Goal: Information Seeking & Learning: Learn about a topic

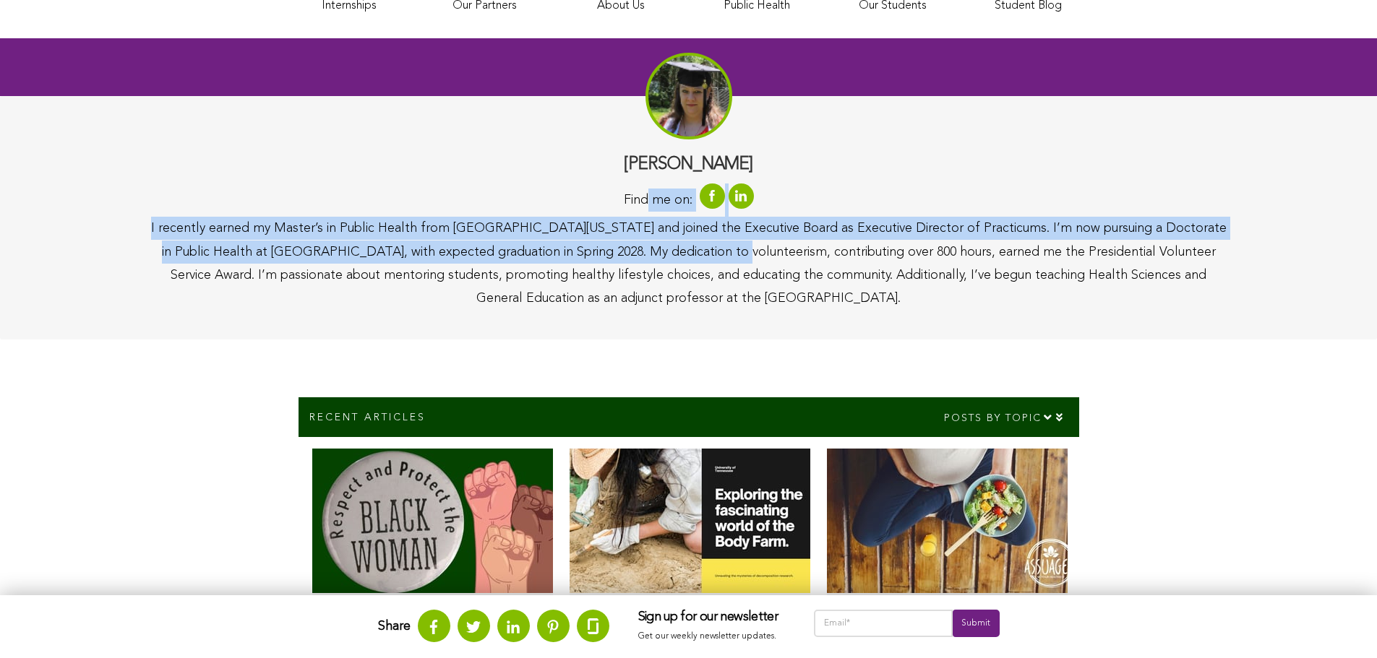
drag, startPoint x: 650, startPoint y: 197, endPoint x: 683, endPoint y: 257, distance: 68.6
click at [680, 254] on div "[PERSON_NAME] Find me on: I recently earned my Master’s in Public Health from […" at bounding box center [689, 232] width 1078 height 157
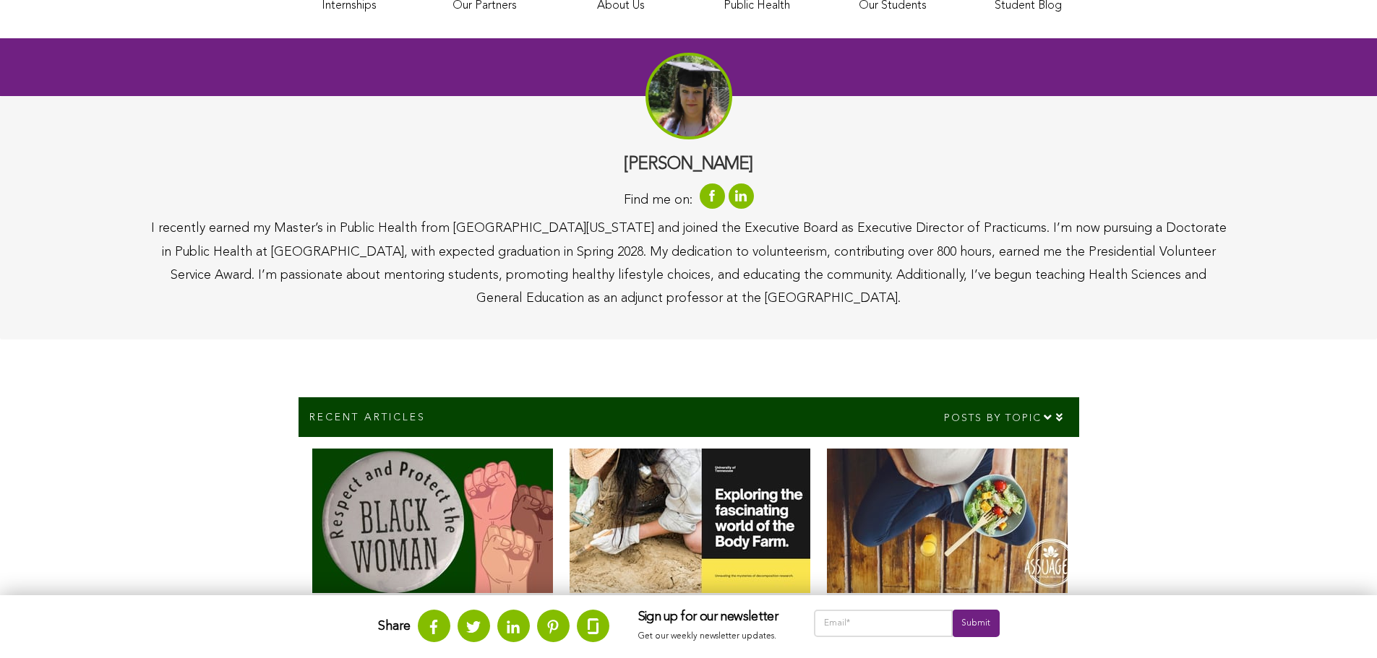
click at [691, 262] on div "I recently earned my Master’s in Public Health from [GEOGRAPHIC_DATA][US_STATE]…" at bounding box center [689, 264] width 1078 height 94
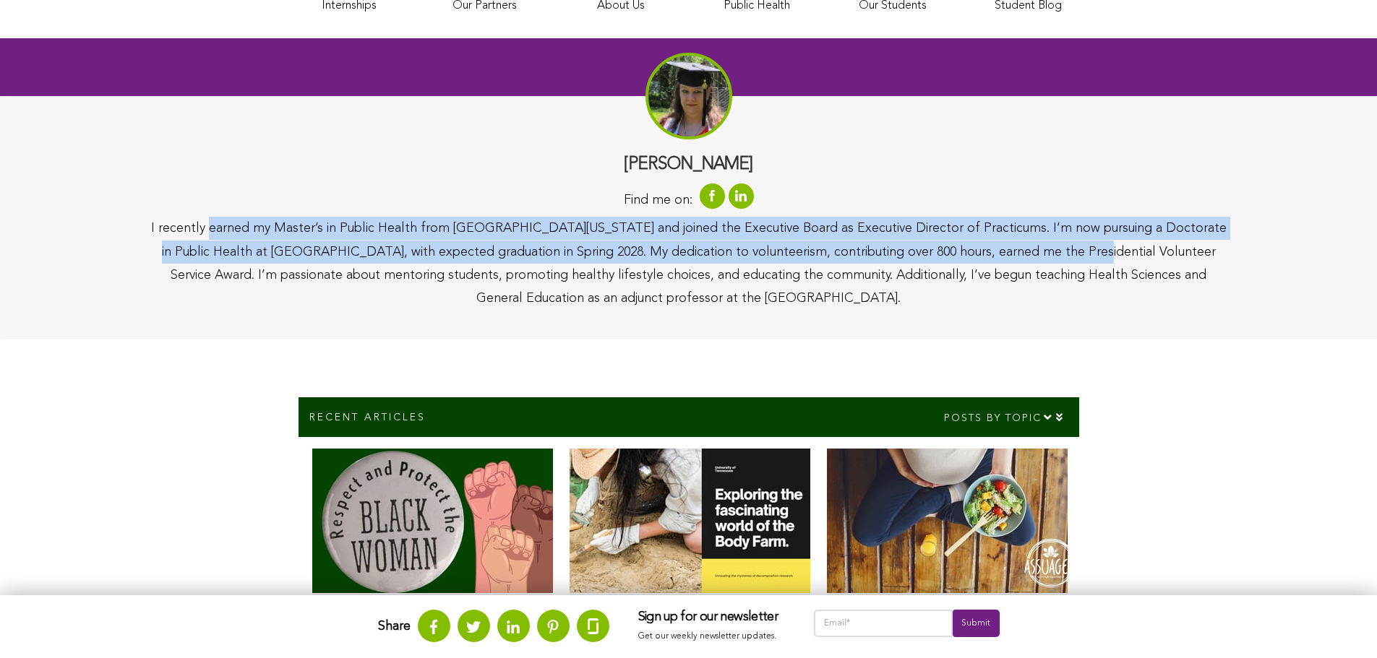
drag, startPoint x: 275, startPoint y: 224, endPoint x: 1026, endPoint y: 245, distance: 751.9
click at [1026, 245] on div "I recently earned my Master’s in Public Health from [GEOGRAPHIC_DATA][US_STATE]…" at bounding box center [689, 264] width 1078 height 94
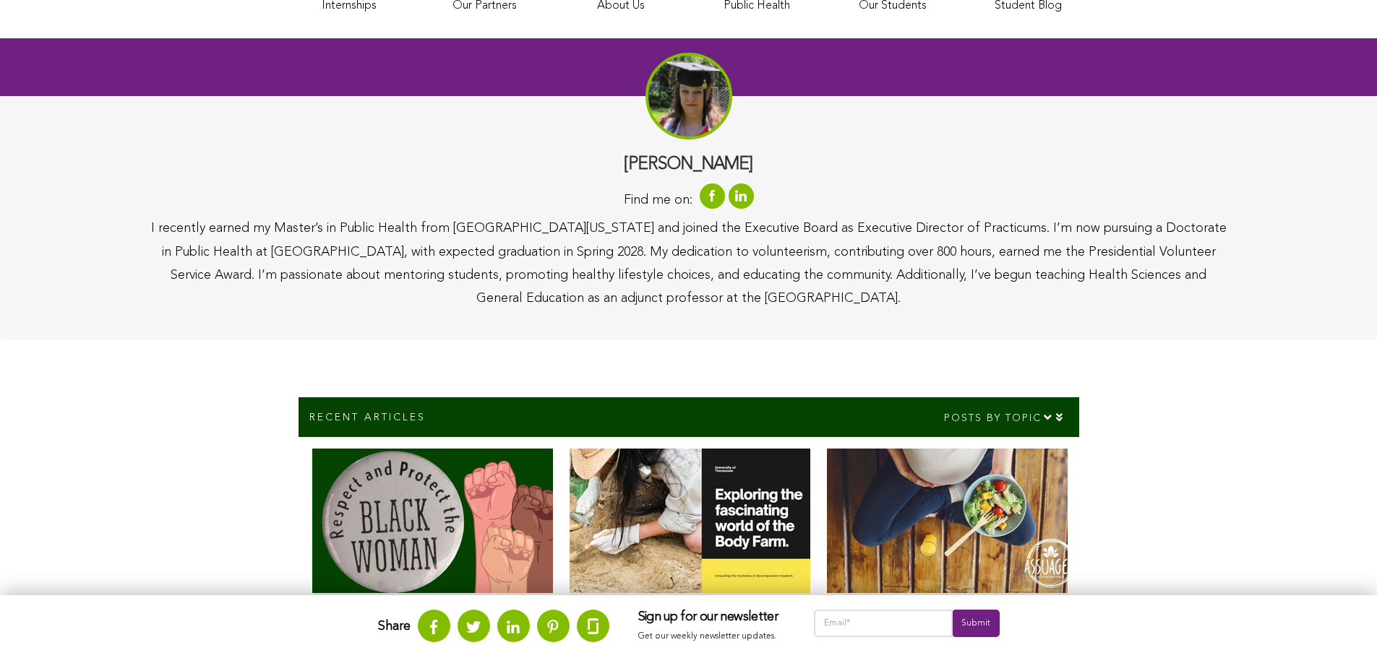
click at [960, 280] on div "I recently earned my Master’s in Public Health from [GEOGRAPHIC_DATA][US_STATE]…" at bounding box center [689, 264] width 1078 height 94
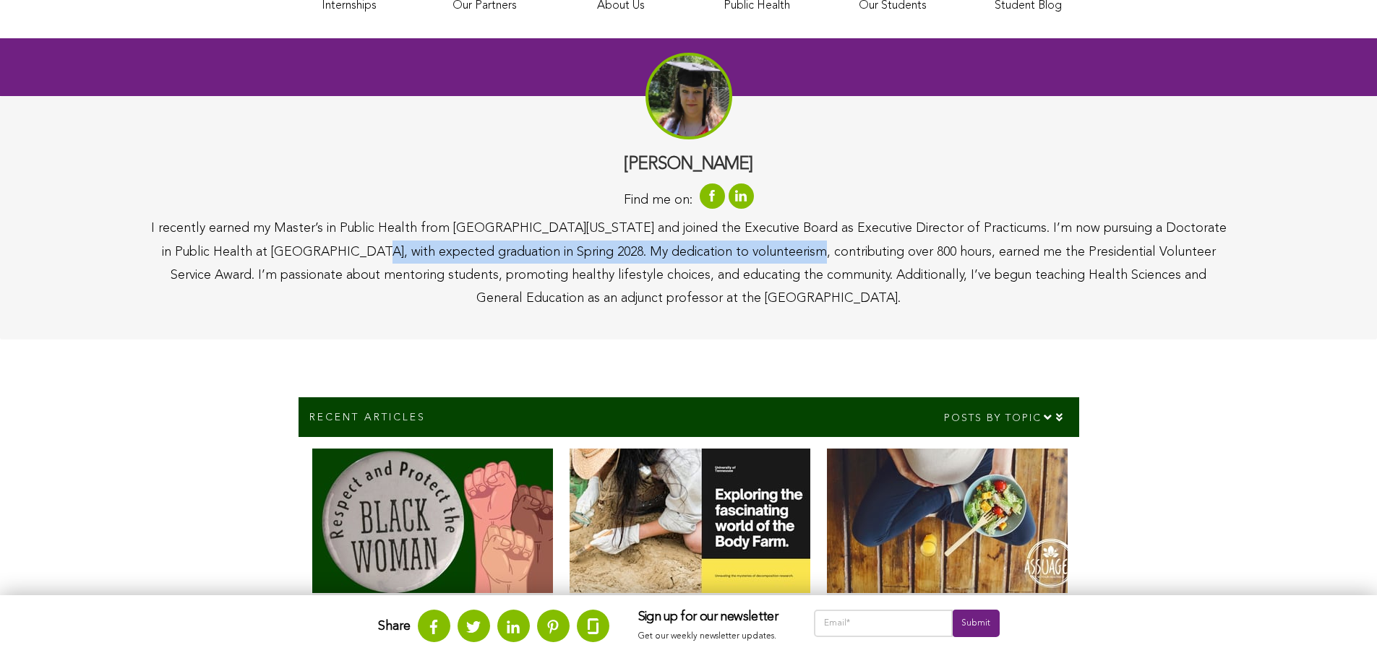
drag, startPoint x: 311, startPoint y: 254, endPoint x: 736, endPoint y: 259, distance: 425.7
click at [736, 259] on div "I recently earned my Master’s in Public Health from [GEOGRAPHIC_DATA][US_STATE]…" at bounding box center [689, 264] width 1078 height 94
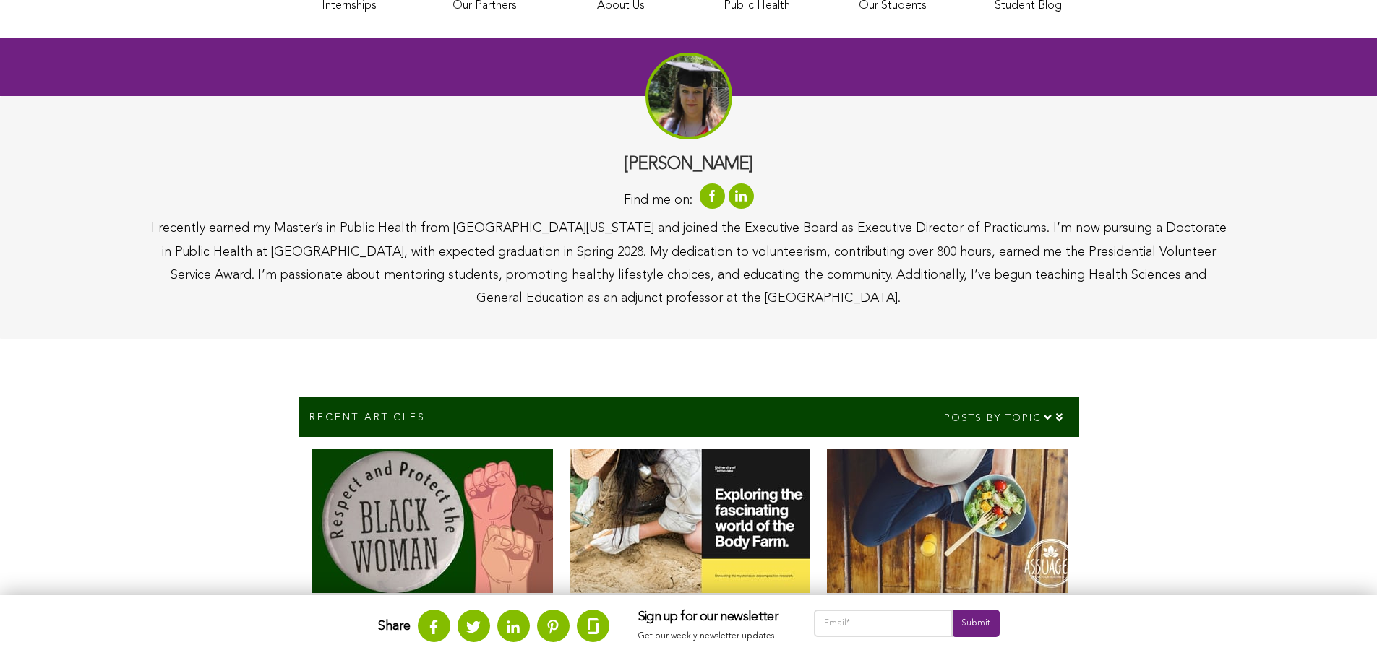
click at [749, 301] on div "I recently earned my Master’s in Public Health from [GEOGRAPHIC_DATA][US_STATE]…" at bounding box center [689, 264] width 1078 height 94
click at [885, 288] on div "I recently earned my Master’s in Public Health from [GEOGRAPHIC_DATA][US_STATE]…" at bounding box center [689, 264] width 1078 height 94
click at [919, 314] on div "[PERSON_NAME] Find me on: I recently earned my Master’s in Public Health from […" at bounding box center [688, 218] width 1377 height 244
drag, startPoint x: 206, startPoint y: 278, endPoint x: 895, endPoint y: 288, distance: 689.5
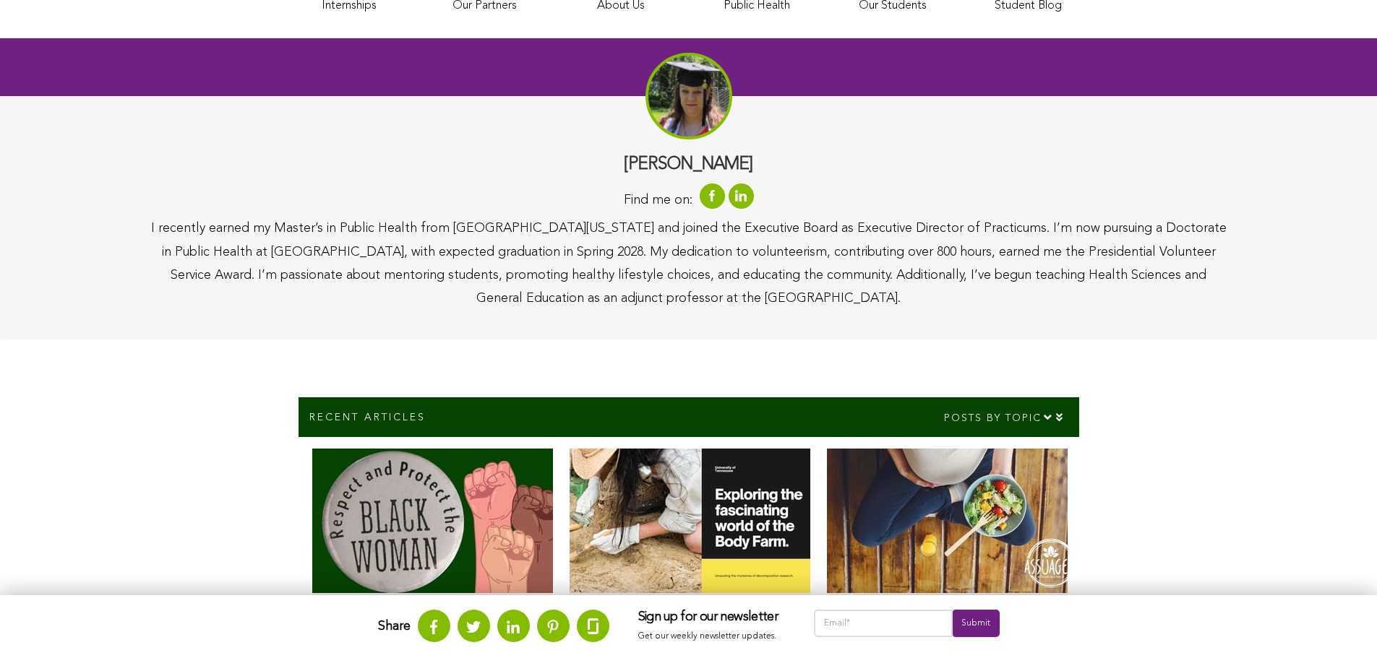
click at [895, 288] on div "I recently earned my Master’s in Public Health from [GEOGRAPHIC_DATA][US_STATE]…" at bounding box center [689, 264] width 1078 height 94
click at [923, 304] on div "I recently earned my Master’s in Public Health from [GEOGRAPHIC_DATA][US_STATE]…" at bounding box center [689, 264] width 1078 height 94
drag, startPoint x: 943, startPoint y: 289, endPoint x: 491, endPoint y: 249, distance: 454.1
click at [488, 241] on div "I recently earned my Master’s in Public Health from [GEOGRAPHIC_DATA][US_STATE]…" at bounding box center [689, 264] width 1078 height 94
click at [546, 284] on div "I recently earned my Master’s in Public Health from [GEOGRAPHIC_DATA][US_STATE]…" at bounding box center [689, 264] width 1078 height 94
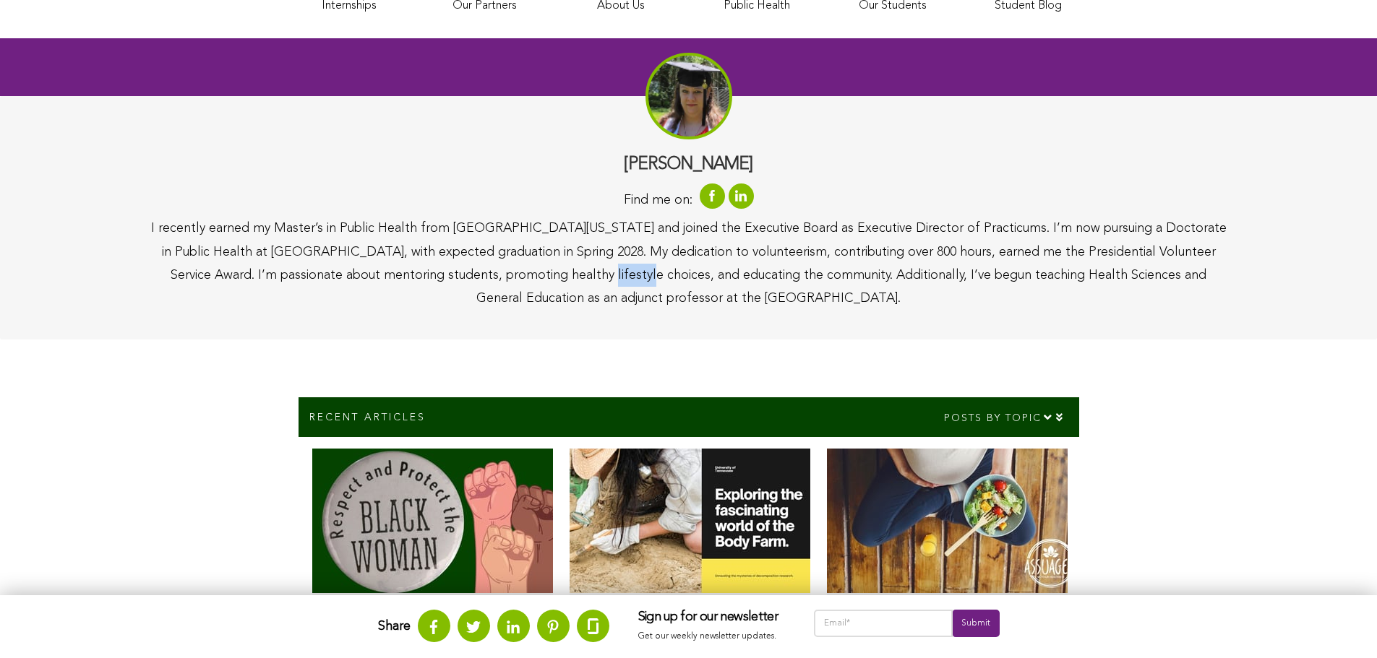
click at [546, 284] on div "I recently earned my Master’s in Public Health from [GEOGRAPHIC_DATA][US_STATE]…" at bounding box center [689, 264] width 1078 height 94
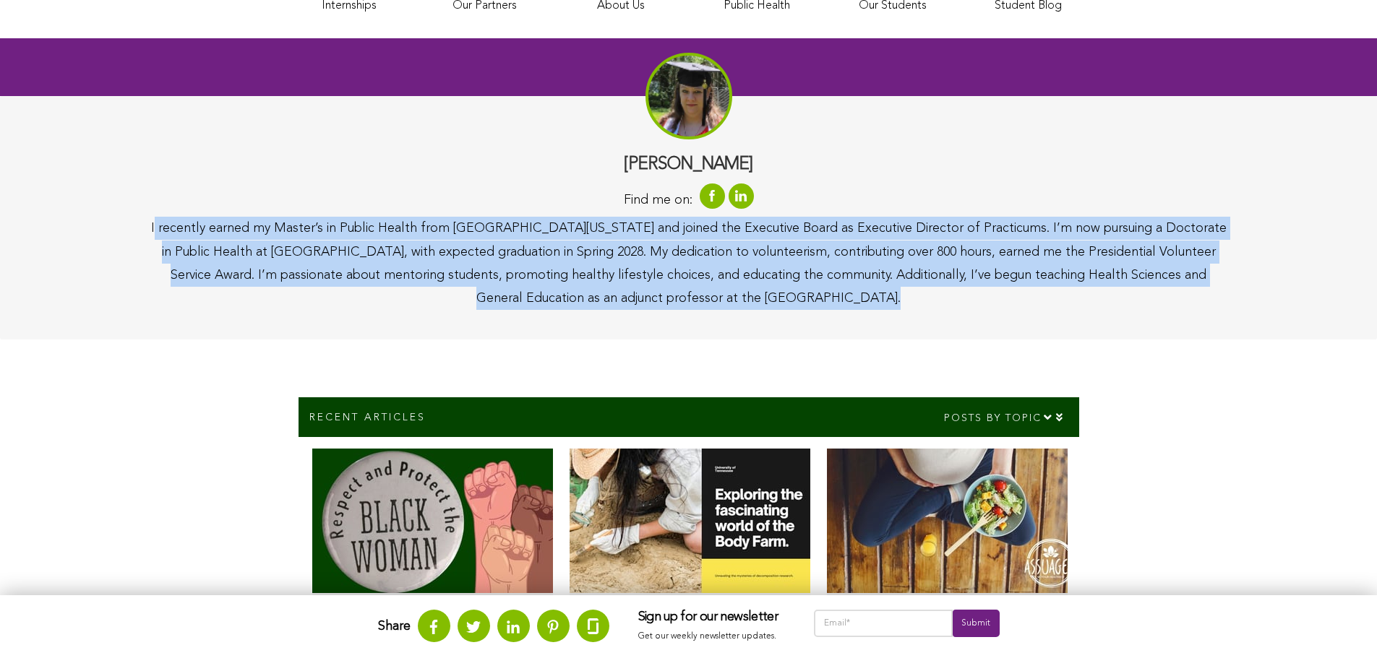
click at [546, 284] on div "I recently earned my Master’s in Public Health from [GEOGRAPHIC_DATA][US_STATE]…" at bounding box center [689, 264] width 1078 height 94
click at [627, 327] on div "[PERSON_NAME] Find me on: I recently earned my Master’s in Public Health from […" at bounding box center [688, 218] width 1377 height 244
click at [1007, 320] on div "[PERSON_NAME] Find me on: I recently earned my Master’s in Public Health from […" at bounding box center [688, 218] width 1377 height 244
drag, startPoint x: 912, startPoint y: 291, endPoint x: 537, endPoint y: 280, distance: 375.2
click at [537, 280] on div "I recently earned my Master’s in Public Health from [GEOGRAPHIC_DATA][US_STATE]…" at bounding box center [689, 264] width 1078 height 94
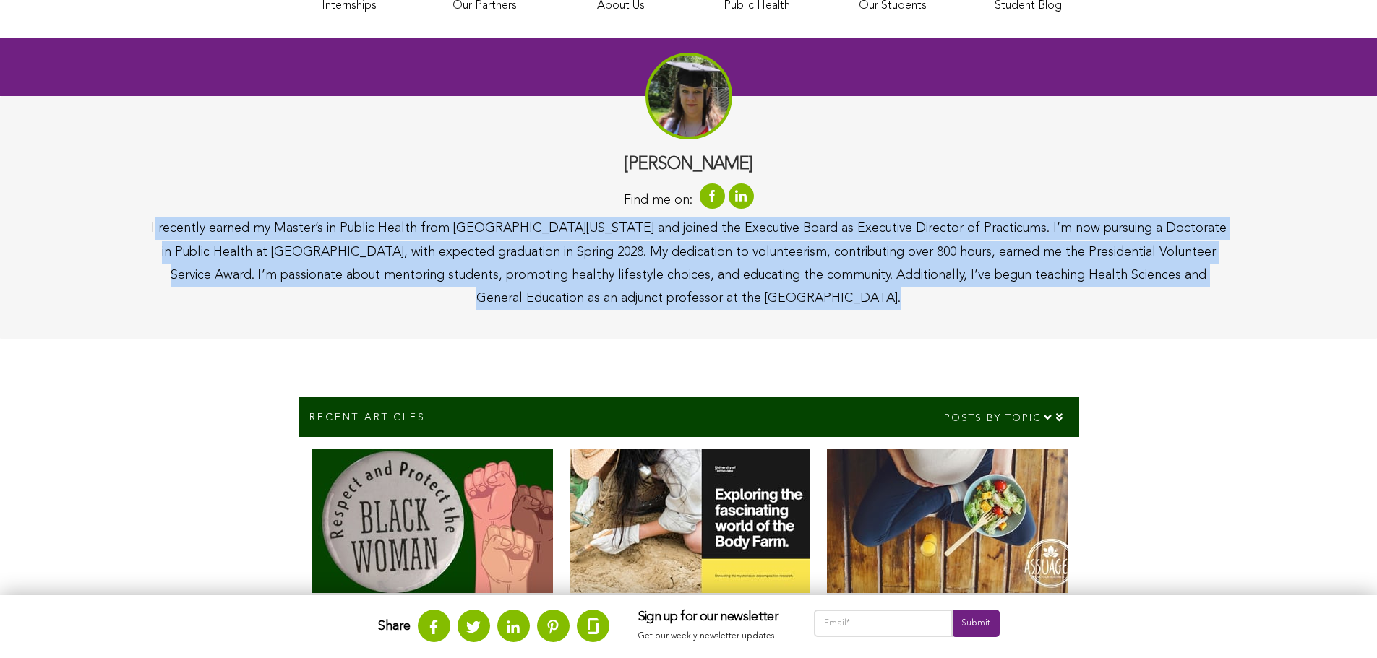
click at [678, 313] on div "[PERSON_NAME] Find me on: I recently earned my Master’s in Public Health from […" at bounding box center [688, 218] width 1377 height 244
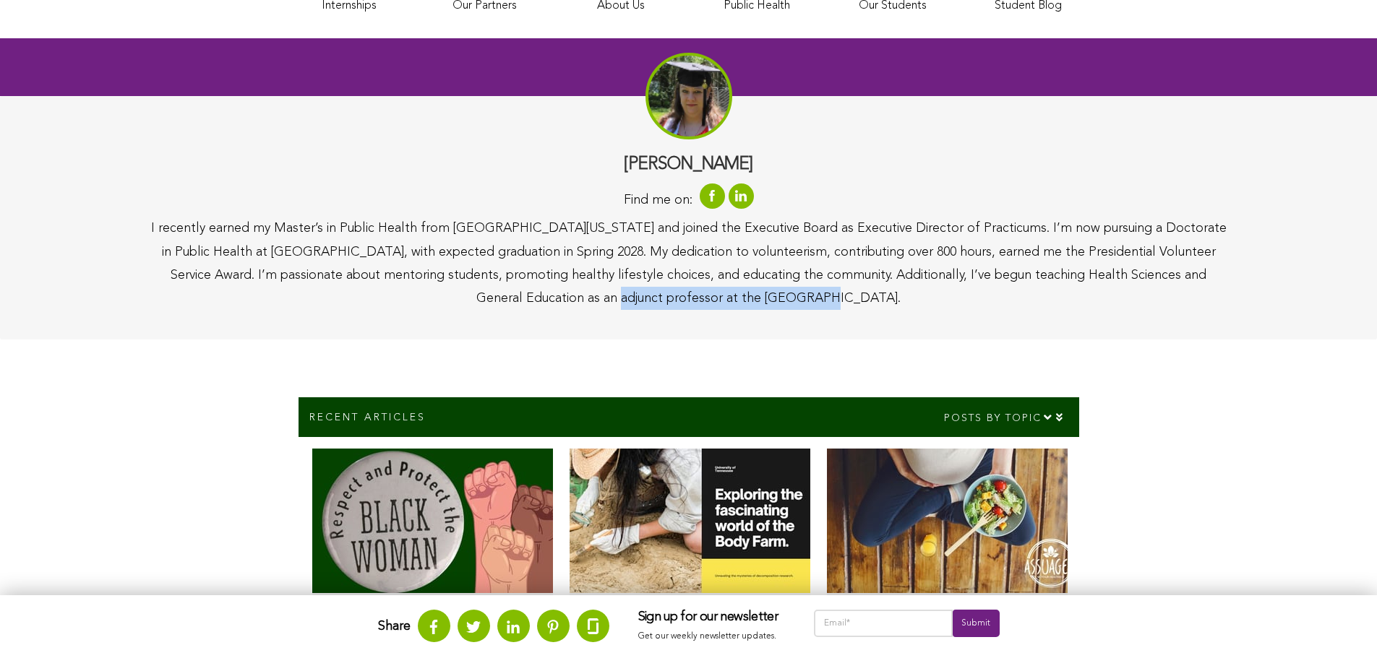
drag, startPoint x: 552, startPoint y: 290, endPoint x: 870, endPoint y: 300, distance: 318.1
click at [782, 296] on div "I recently earned my Master’s in Public Health from [GEOGRAPHIC_DATA][US_STATE]…" at bounding box center [689, 264] width 1078 height 94
click at [870, 300] on div "I recently earned my Master’s in Public Health from [GEOGRAPHIC_DATA][US_STATE]…" at bounding box center [689, 264] width 1078 height 94
drag, startPoint x: 595, startPoint y: 295, endPoint x: 694, endPoint y: 295, distance: 99.0
click at [694, 295] on div "I recently earned my Master’s in Public Health from [GEOGRAPHIC_DATA][US_STATE]…" at bounding box center [689, 264] width 1078 height 94
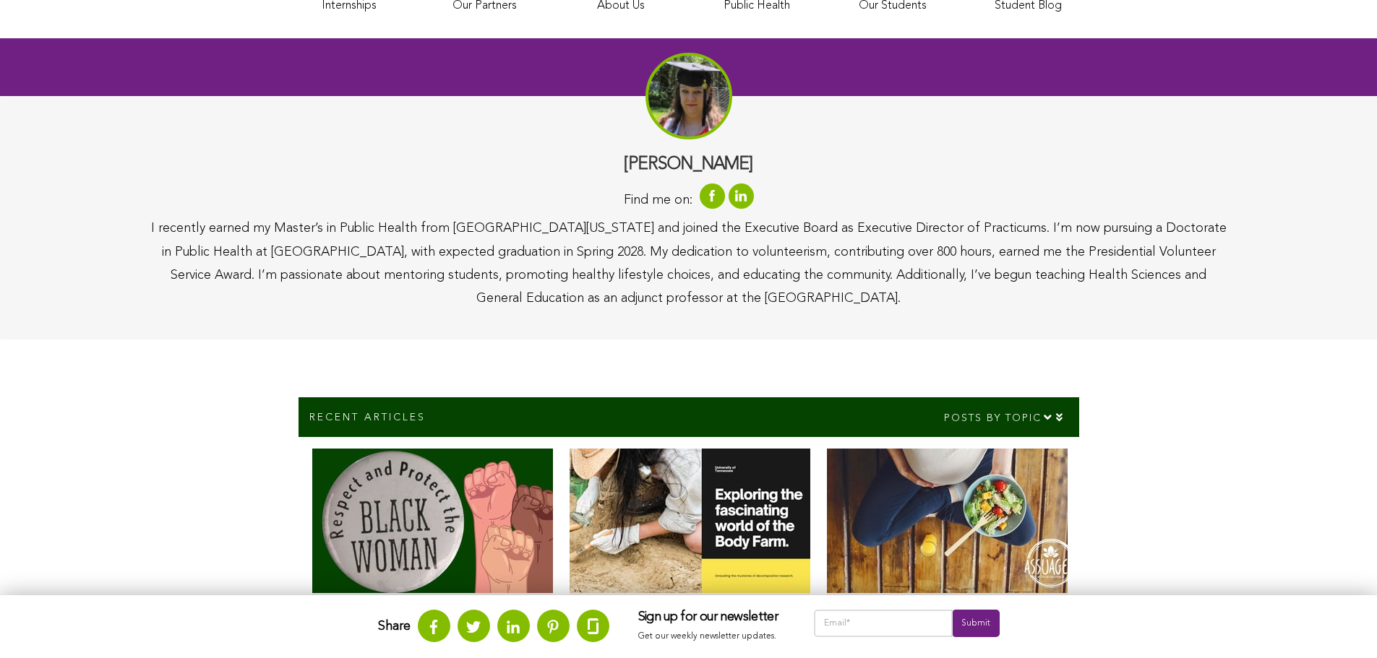
click at [878, 283] on div "I recently earned my Master’s in Public Health from [GEOGRAPHIC_DATA][US_STATE]…" at bounding box center [689, 264] width 1078 height 94
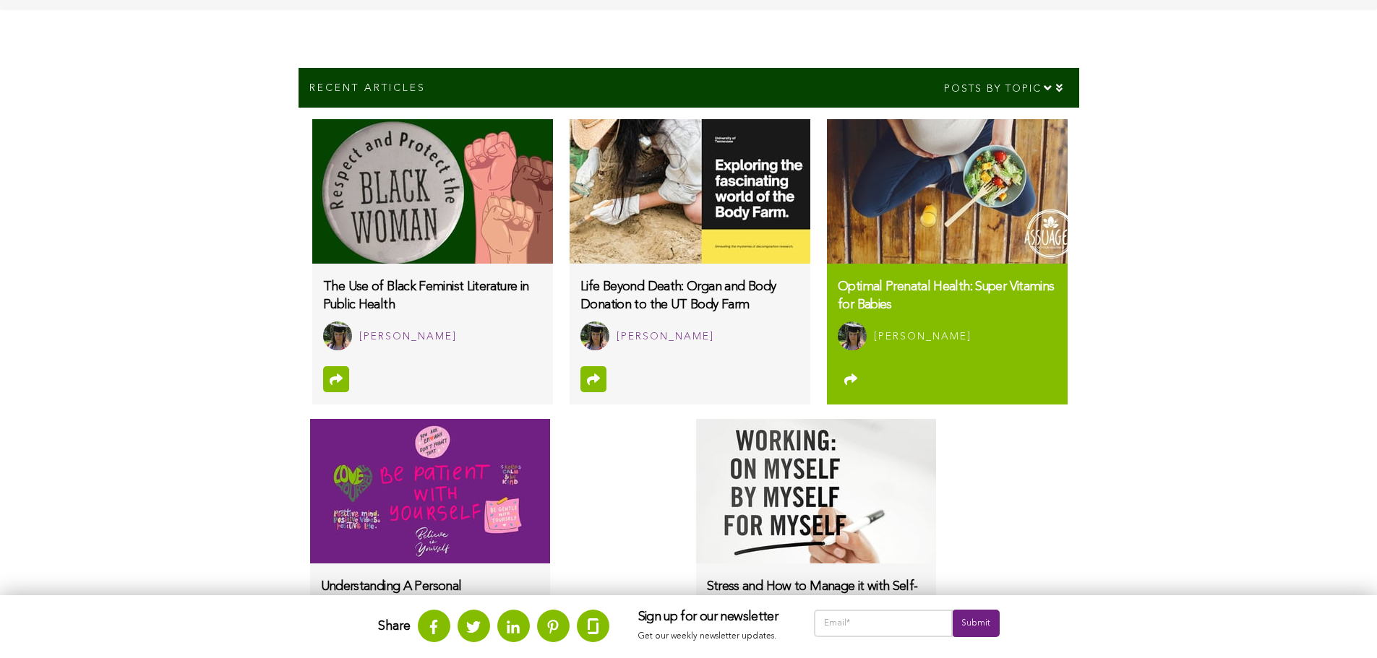
scroll to position [723, 0]
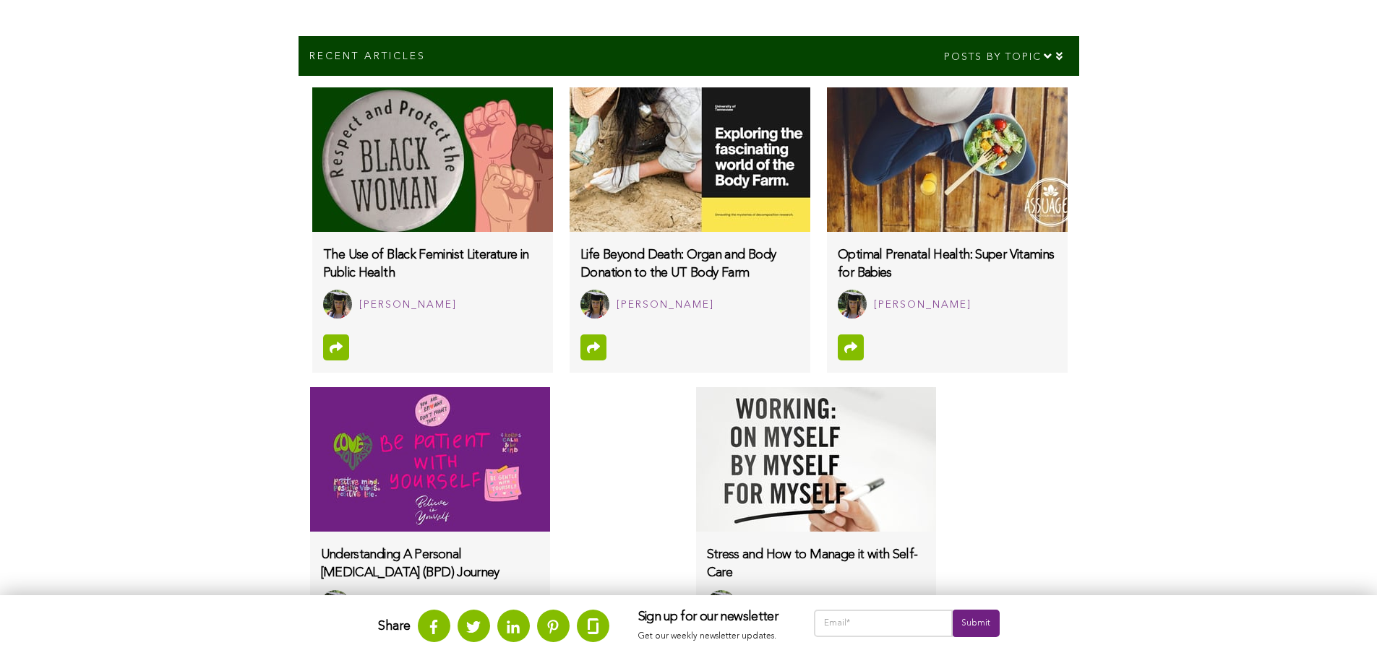
click at [1217, 287] on div "Recent Articles [PERSON_NAME] Posts by topic Health Benefits Recipes Public Hea…" at bounding box center [688, 369] width 1377 height 666
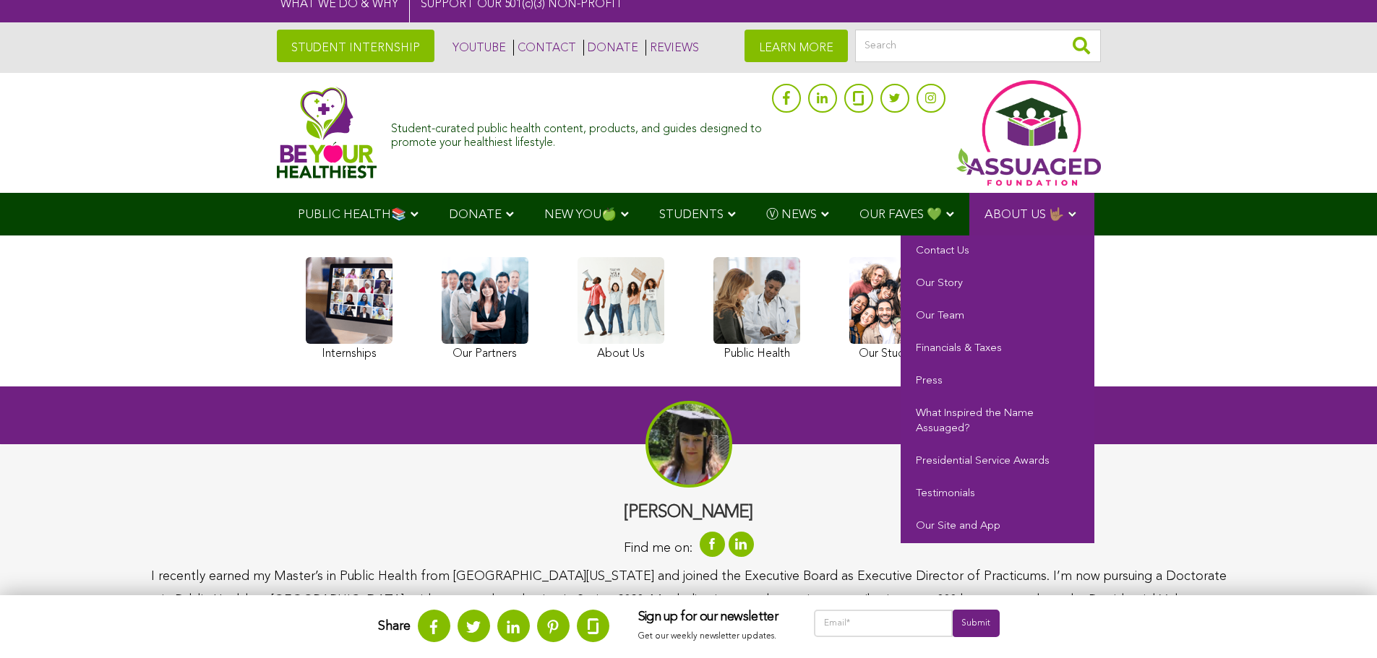
scroll to position [0, 0]
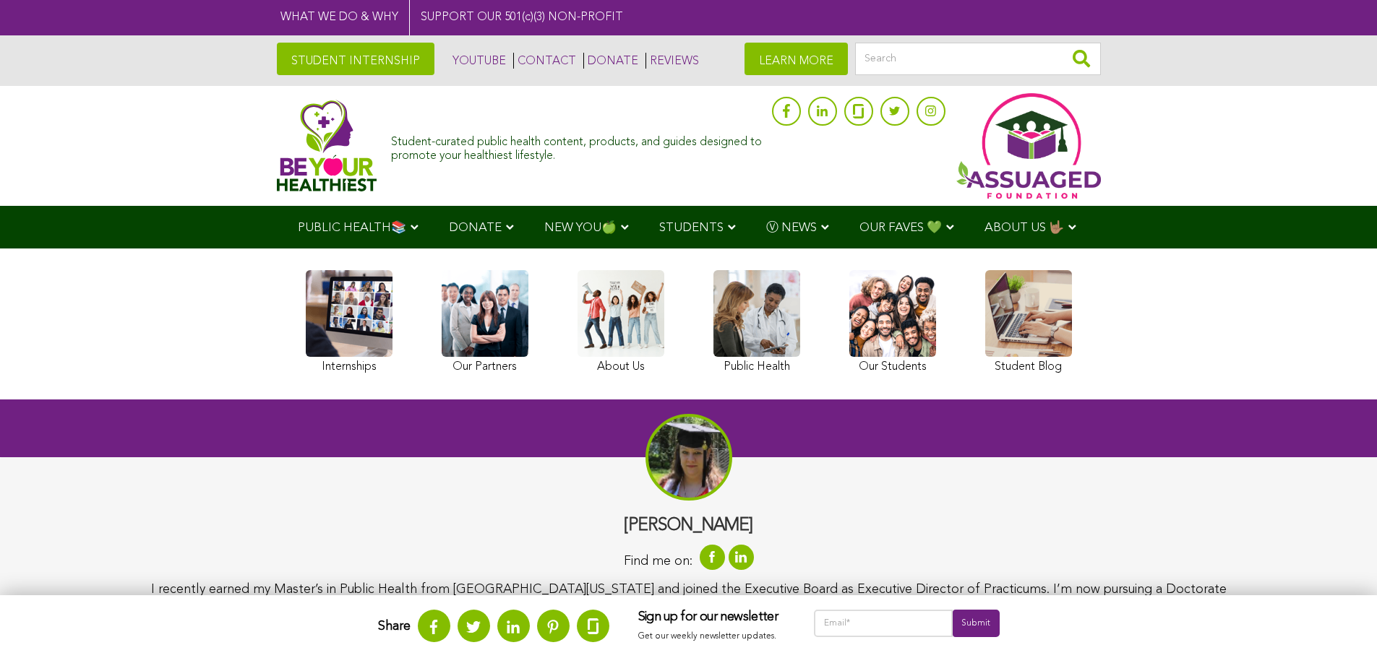
click at [665, 457] on div at bounding box center [688, 457] width 87 height 87
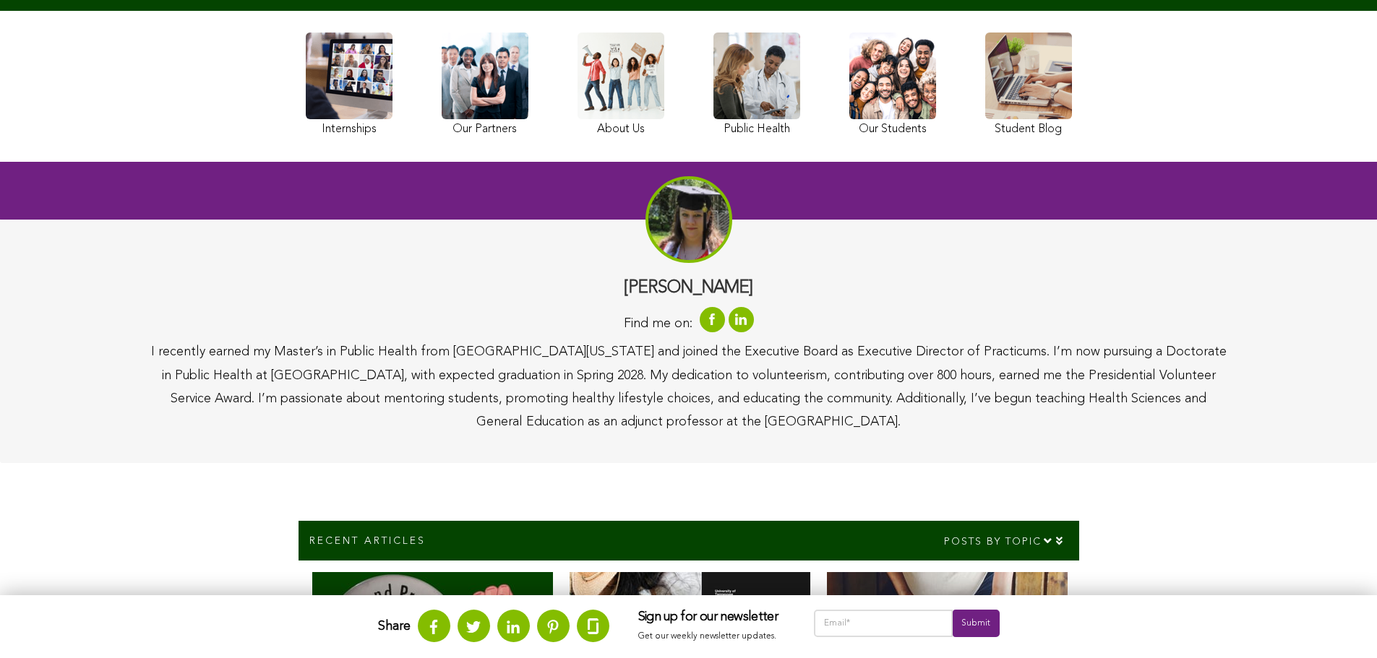
scroll to position [289, 0]
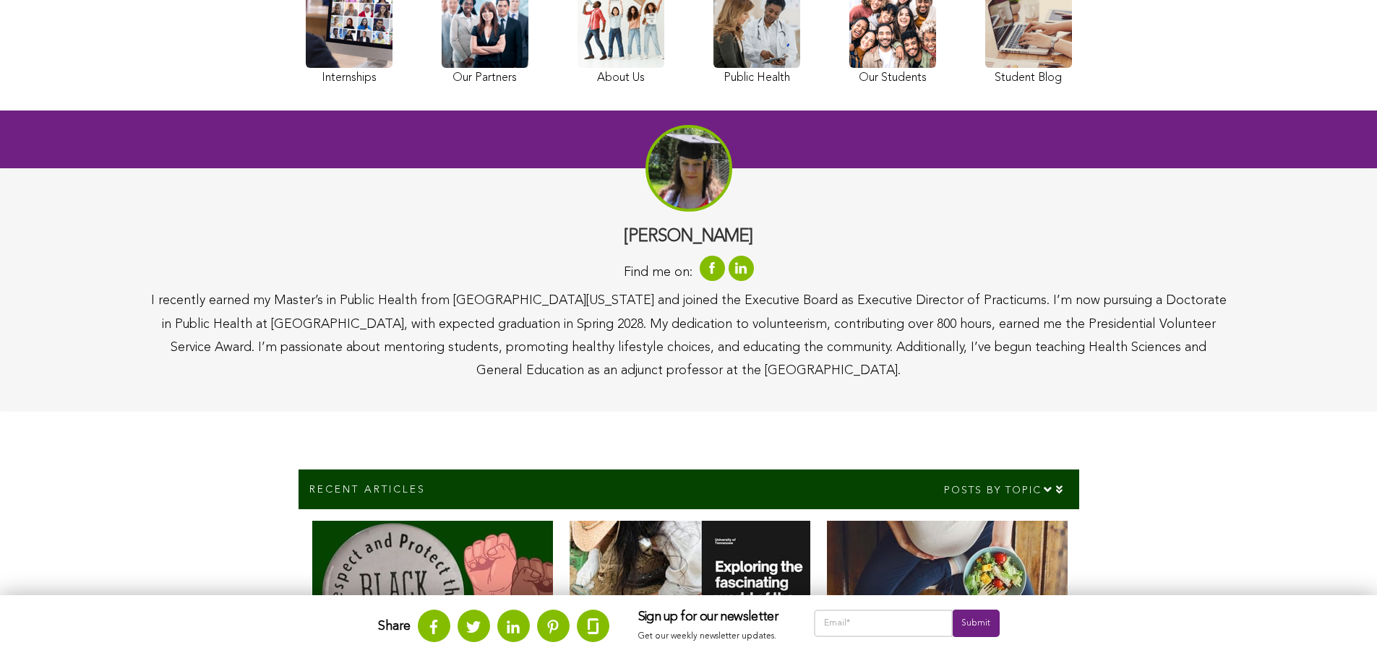
click at [773, 350] on div "I recently earned my Master’s in Public Health from [GEOGRAPHIC_DATA][US_STATE]…" at bounding box center [689, 336] width 1078 height 94
click at [712, 270] on link at bounding box center [712, 268] width 25 height 25
click at [877, 339] on div "I recently earned my Master’s in Public Health from [GEOGRAPHIC_DATA][US_STATE]…" at bounding box center [689, 336] width 1078 height 94
click at [874, 334] on div "I recently earned my Master’s in Public Health from [GEOGRAPHIC_DATA][US_STATE]…" at bounding box center [689, 336] width 1078 height 94
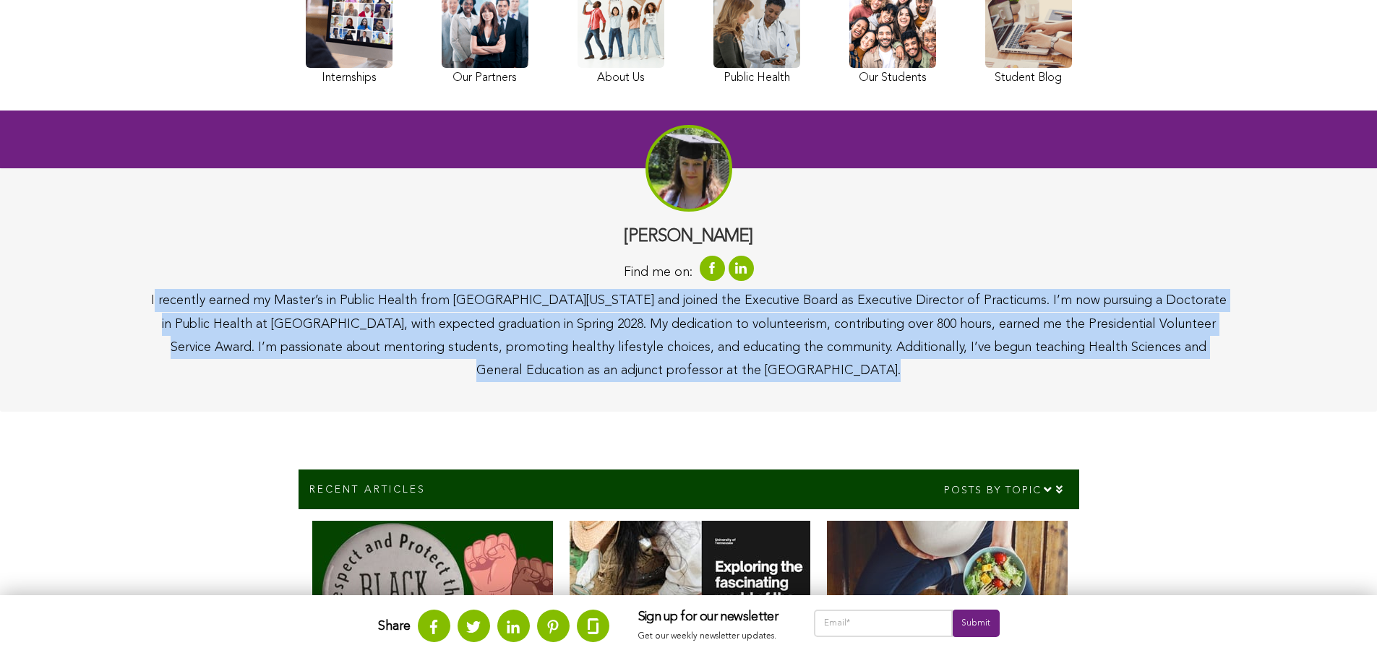
click at [874, 334] on div "I recently earned my Master’s in Public Health from [GEOGRAPHIC_DATA][US_STATE]…" at bounding box center [689, 336] width 1078 height 94
click at [898, 366] on div "I recently earned my Master’s in Public Health from [GEOGRAPHIC_DATA][US_STATE]…" at bounding box center [689, 336] width 1078 height 94
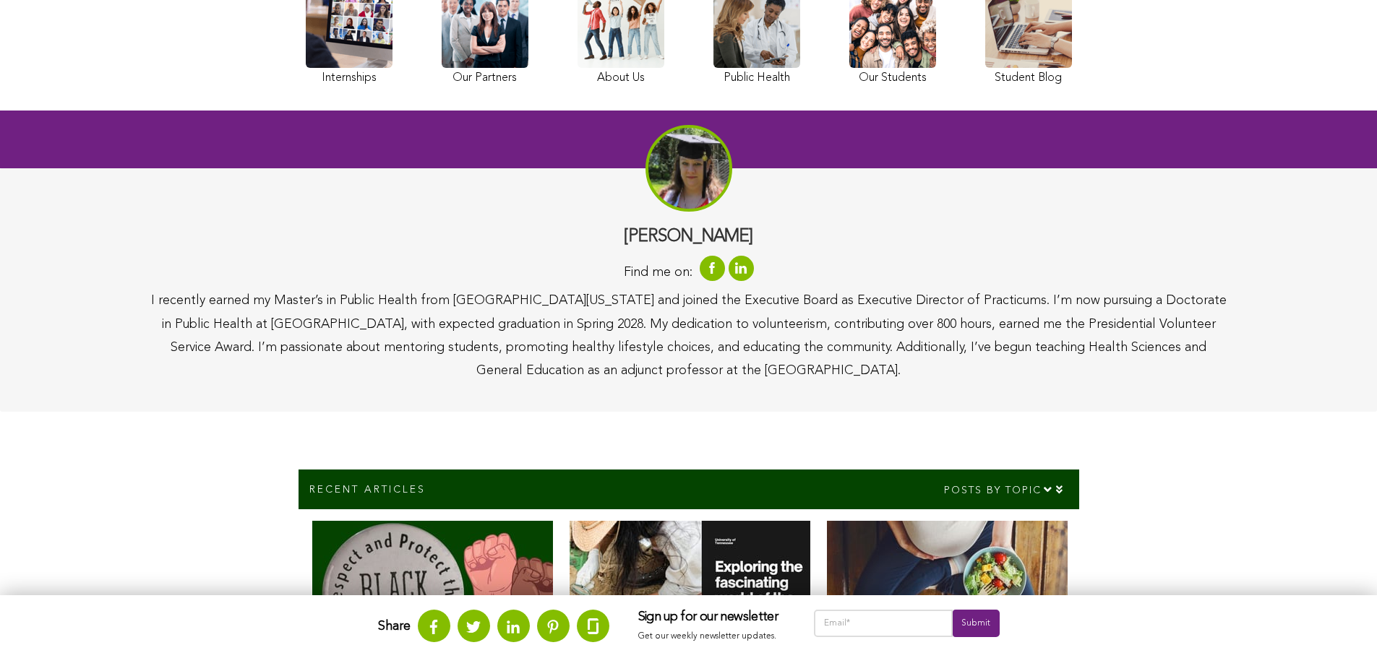
click at [891, 317] on div "I recently earned my Master’s in Public Health from [GEOGRAPHIC_DATA][US_STATE]…" at bounding box center [689, 336] width 1078 height 94
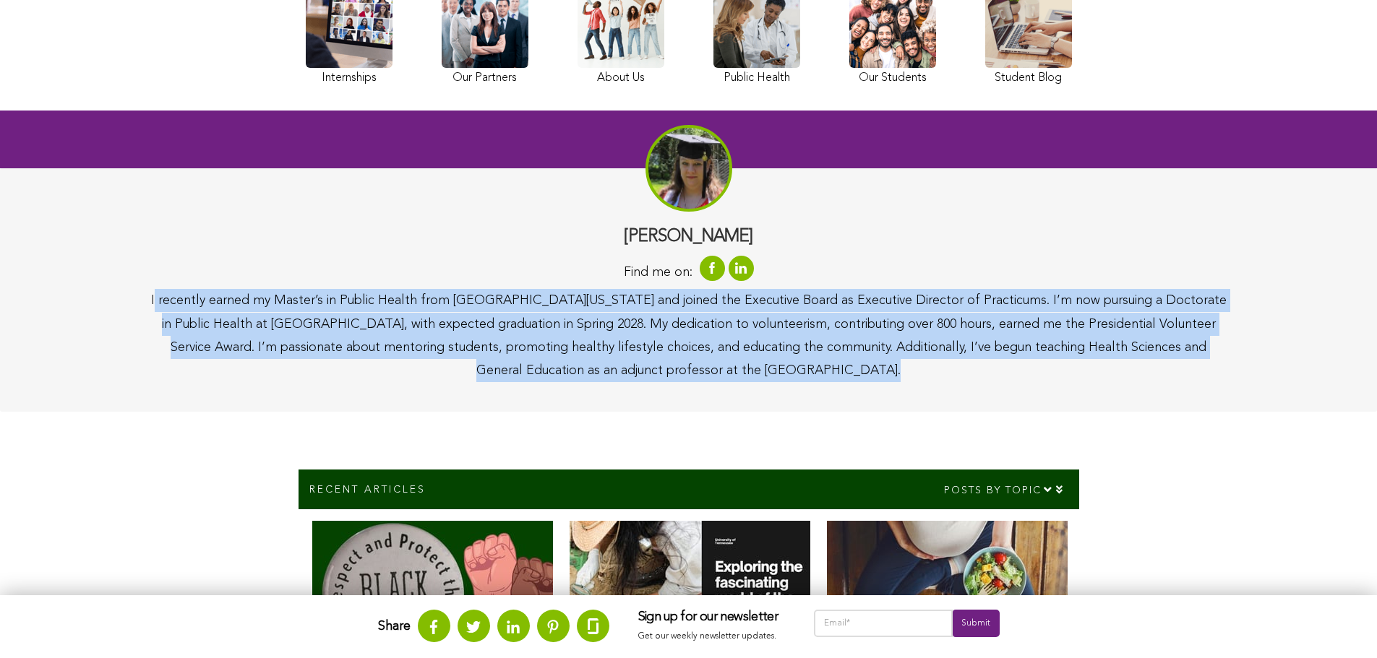
click at [891, 317] on div "I recently earned my Master’s in Public Health from [GEOGRAPHIC_DATA][US_STATE]…" at bounding box center [689, 336] width 1078 height 94
click at [915, 373] on div "I recently earned my Master’s in Public Health from [GEOGRAPHIC_DATA][US_STATE]…" at bounding box center [689, 336] width 1078 height 94
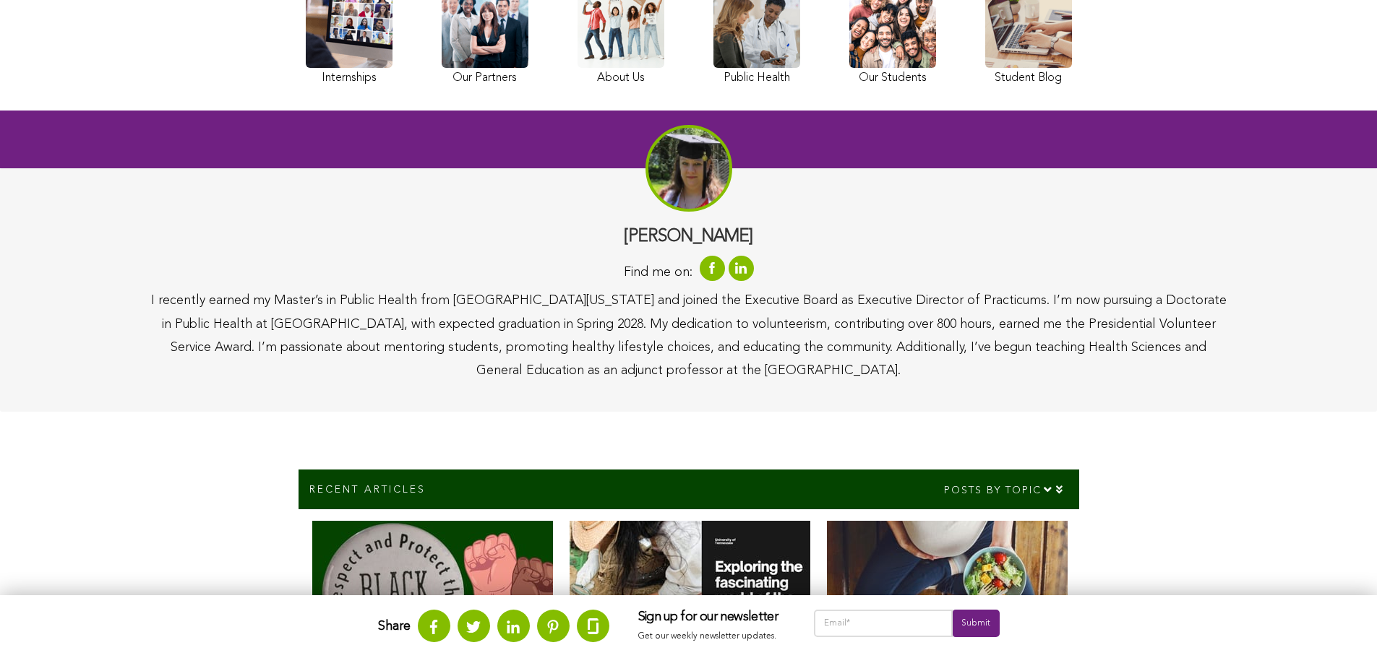
click at [649, 337] on div "I recently earned my Master’s in Public Health from [GEOGRAPHIC_DATA][US_STATE]…" at bounding box center [689, 336] width 1078 height 94
